Goal: Book appointment/travel/reservation

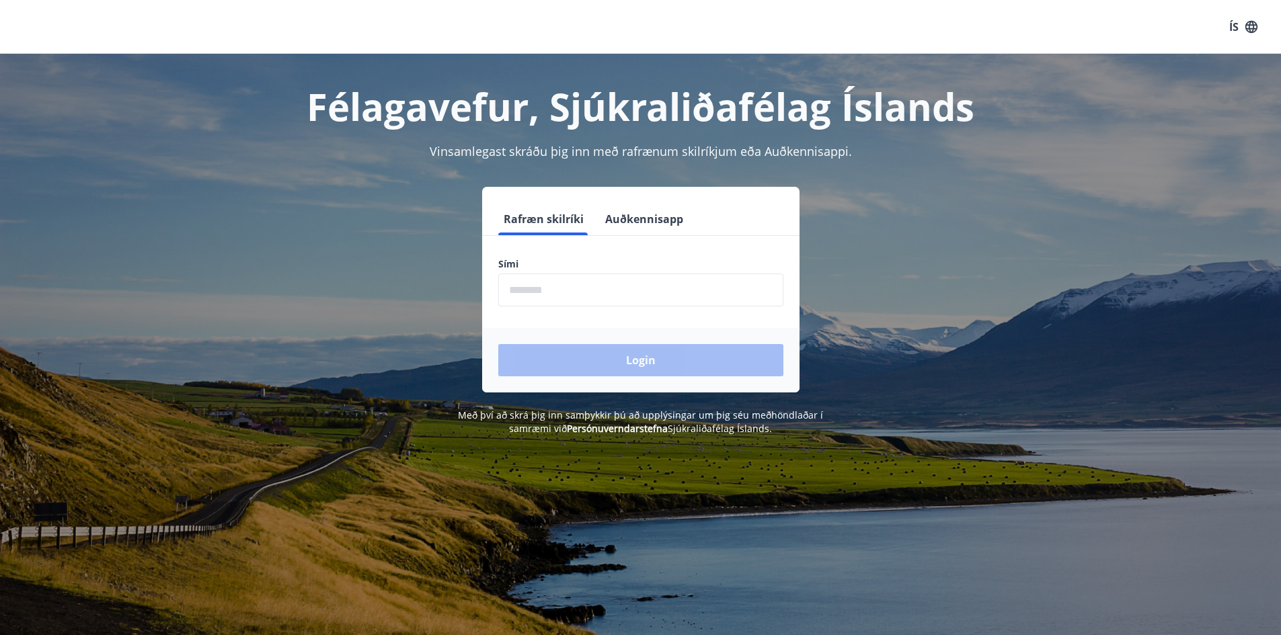
click at [540, 284] on input "phone" at bounding box center [640, 290] width 285 height 33
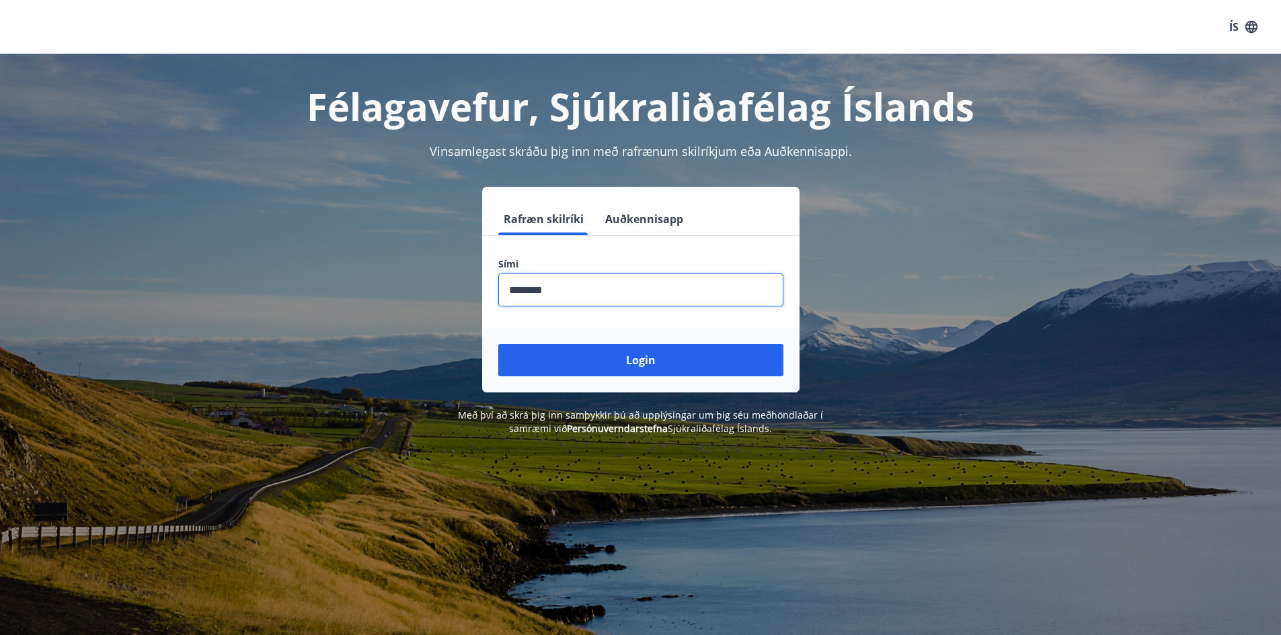
type input "********"
click at [498, 344] on button "Login" at bounding box center [640, 360] width 285 height 32
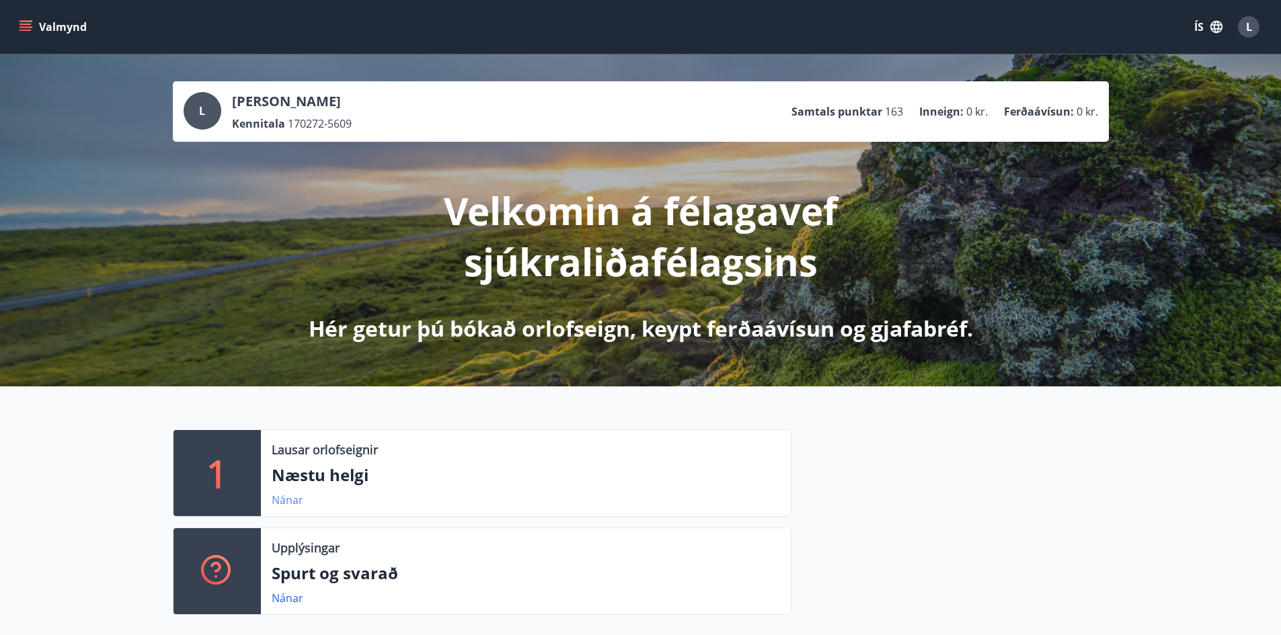
click at [286, 502] on link "Nánar" at bounding box center [288, 500] width 32 height 15
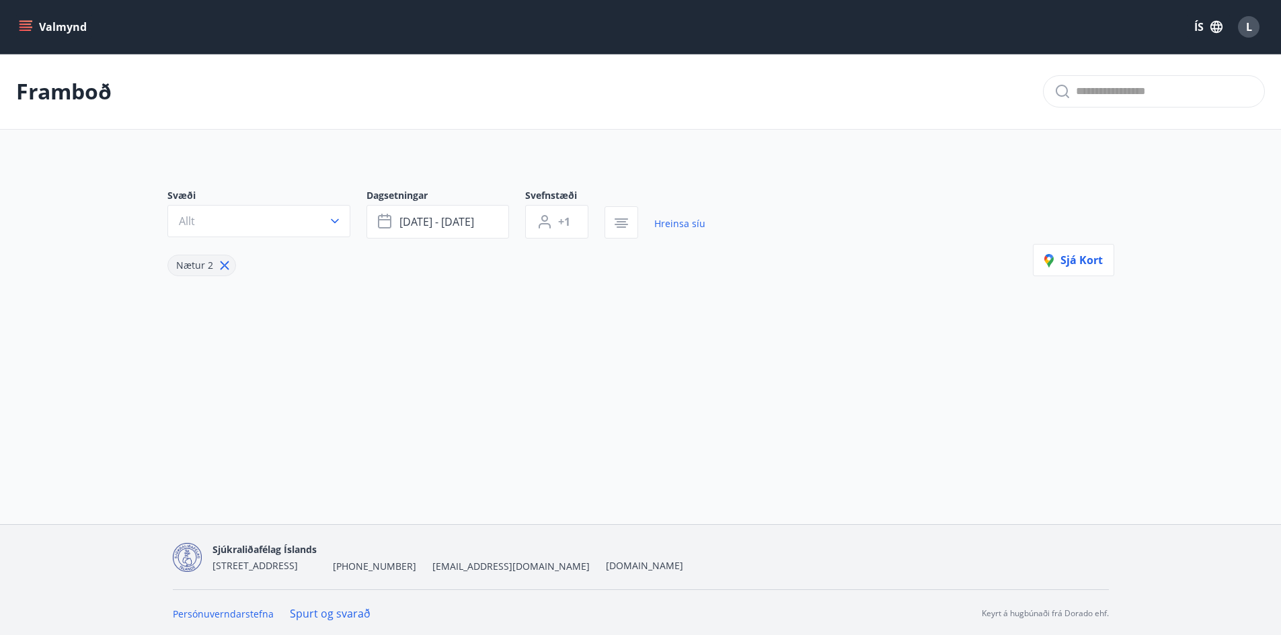
type input "*"
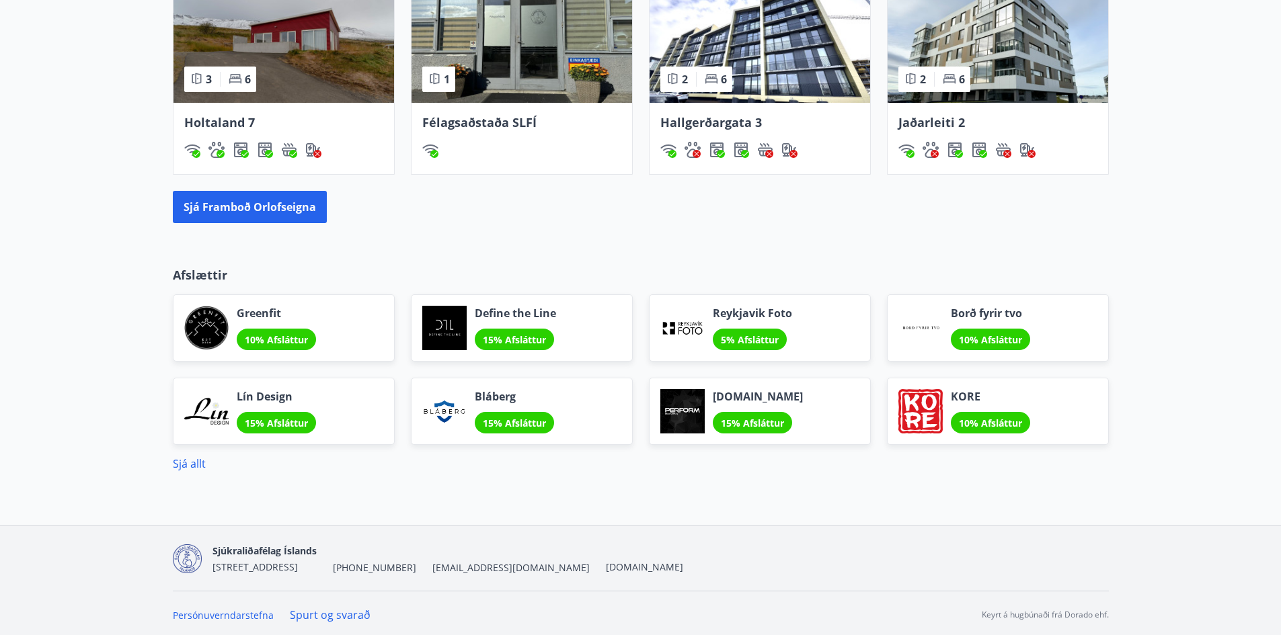
scroll to position [1012, 0]
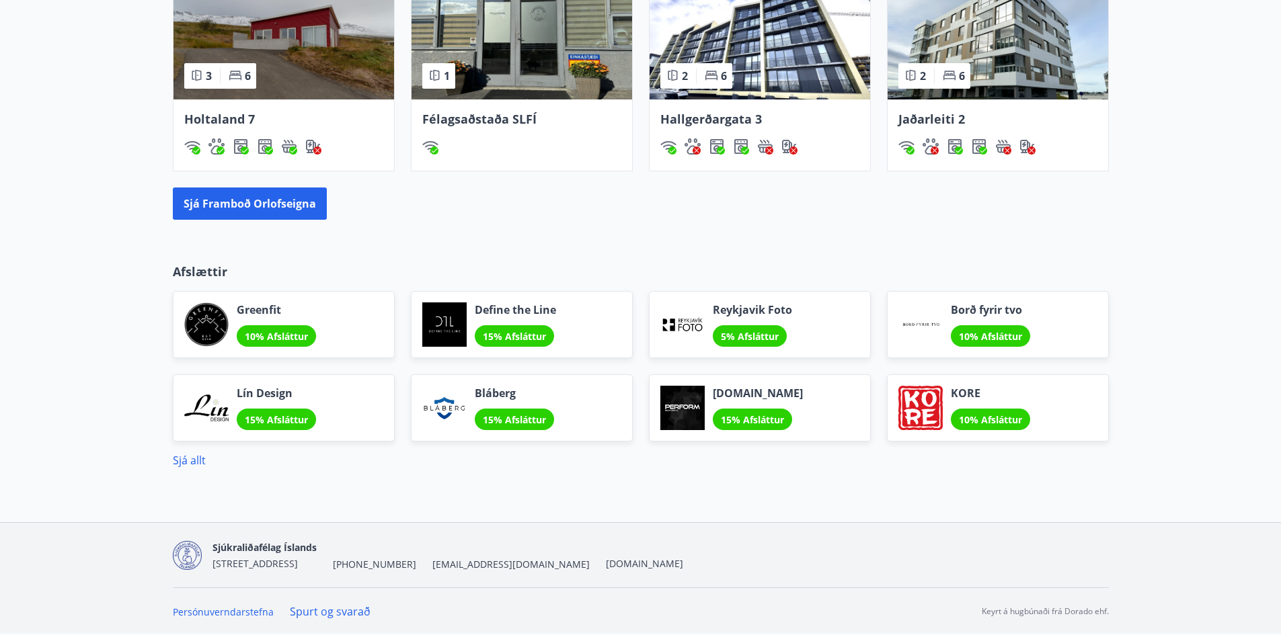
click at [494, 395] on span "Bláberg" at bounding box center [514, 393] width 79 height 15
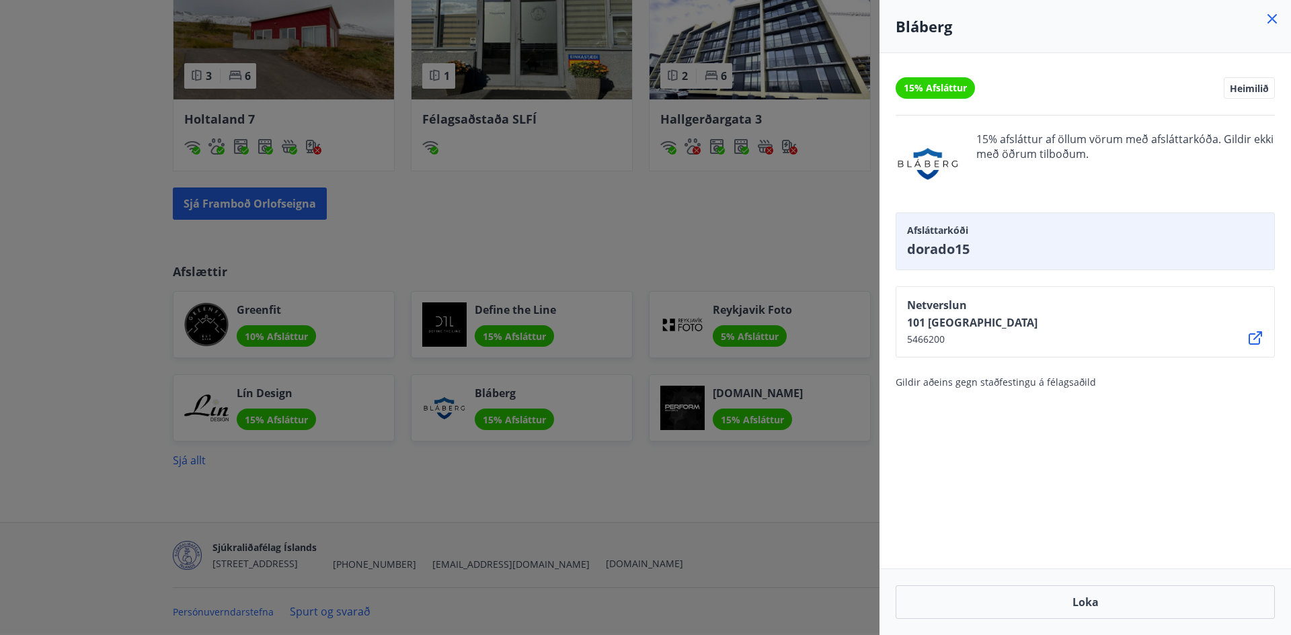
click at [580, 512] on div at bounding box center [645, 317] width 1291 height 635
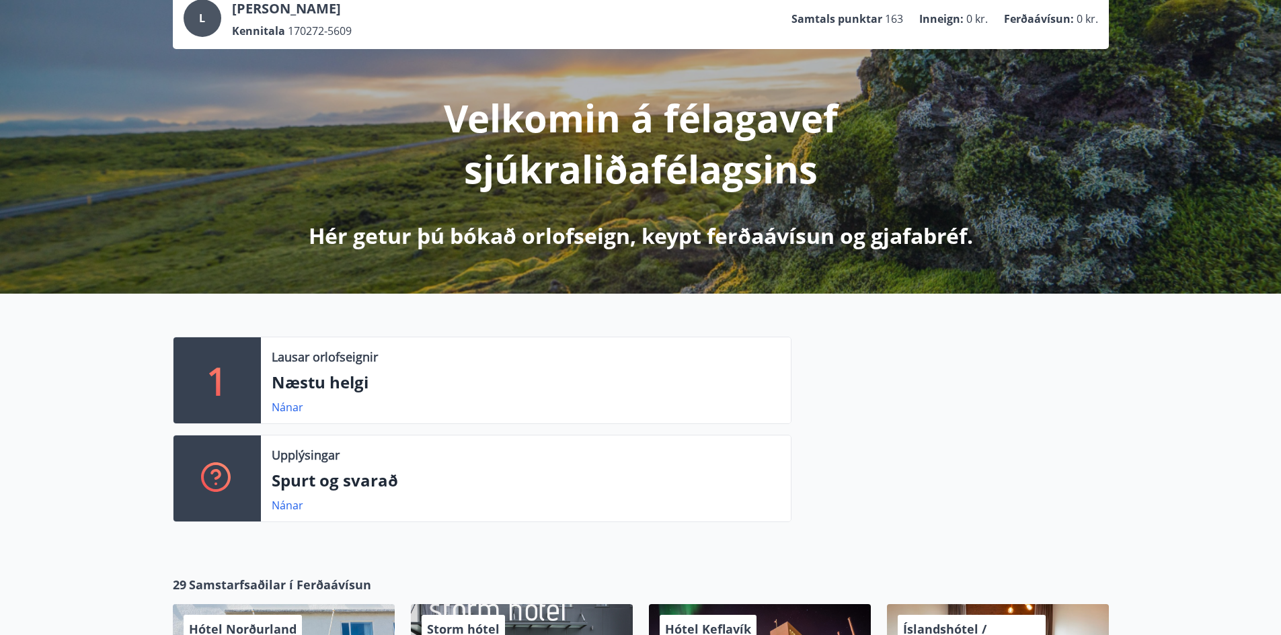
scroll to position [0, 0]
